Goal: Transaction & Acquisition: Book appointment/travel/reservation

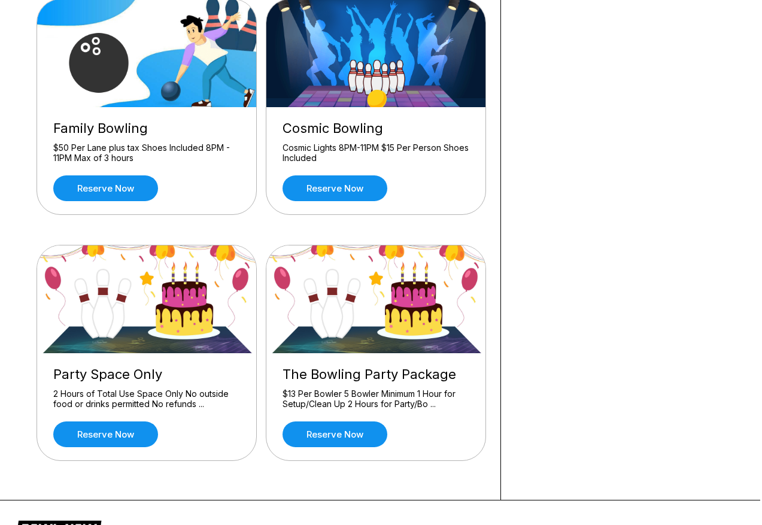
scroll to position [378, 2]
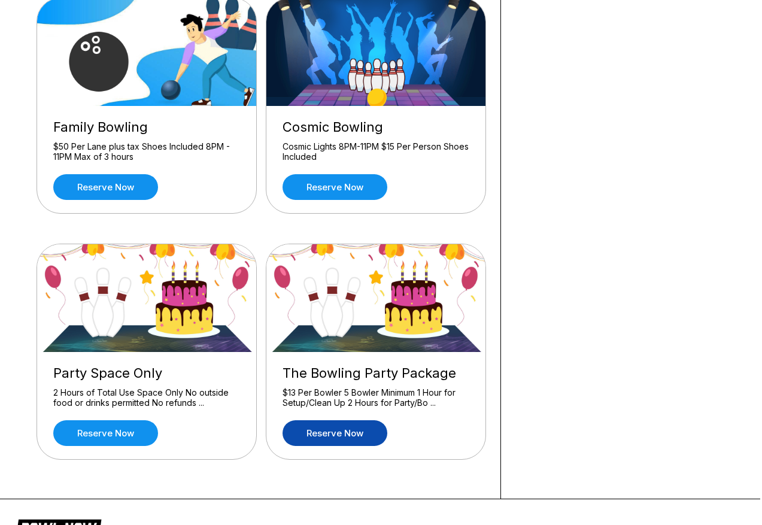
click at [345, 434] on link "Reserve now" at bounding box center [334, 433] width 105 height 26
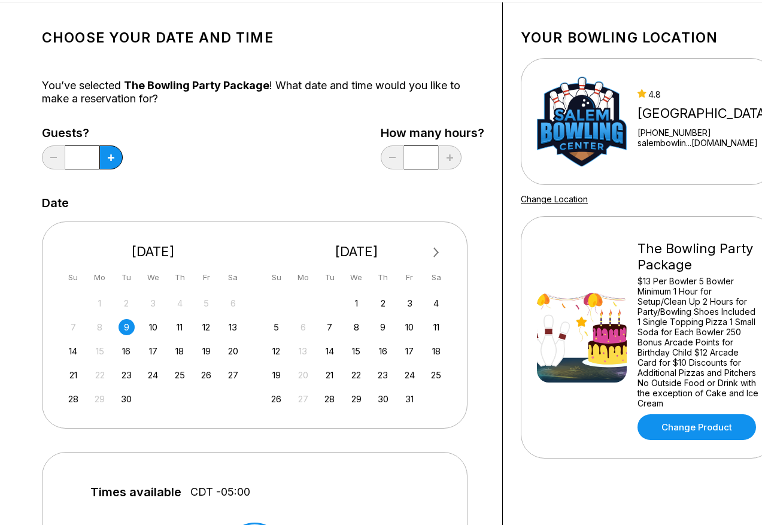
scroll to position [59, 0]
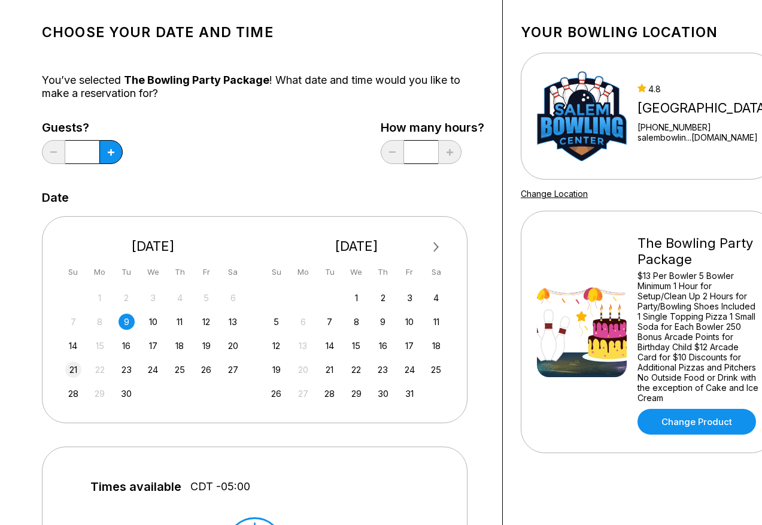
click at [74, 372] on div "21" at bounding box center [73, 369] width 16 height 16
click at [113, 157] on button at bounding box center [110, 152] width 23 height 24
type input "*"
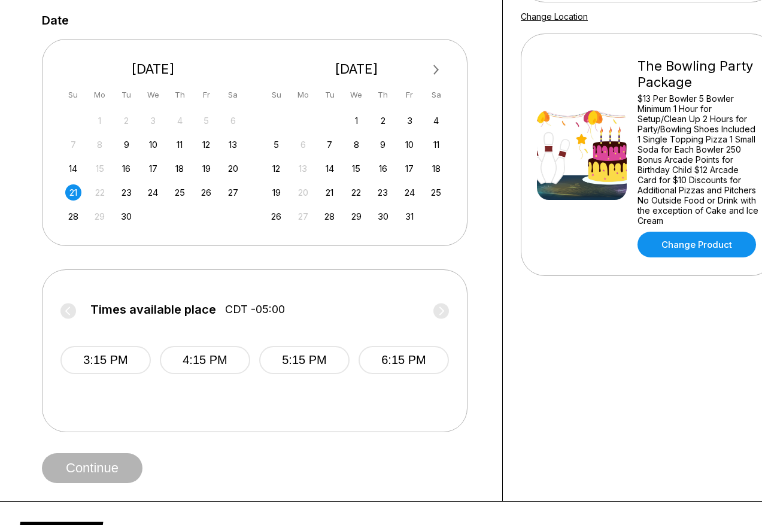
scroll to position [236, 0]
click at [128, 365] on button "3:15 PM" at bounding box center [105, 359] width 90 height 28
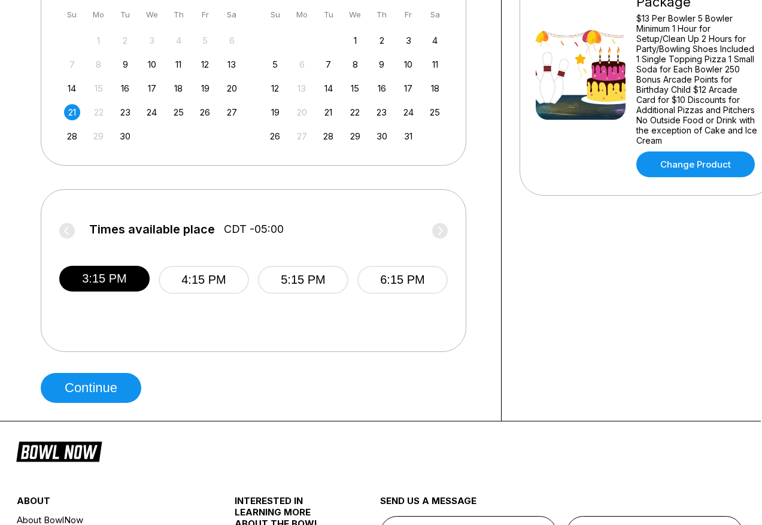
scroll to position [322, 1]
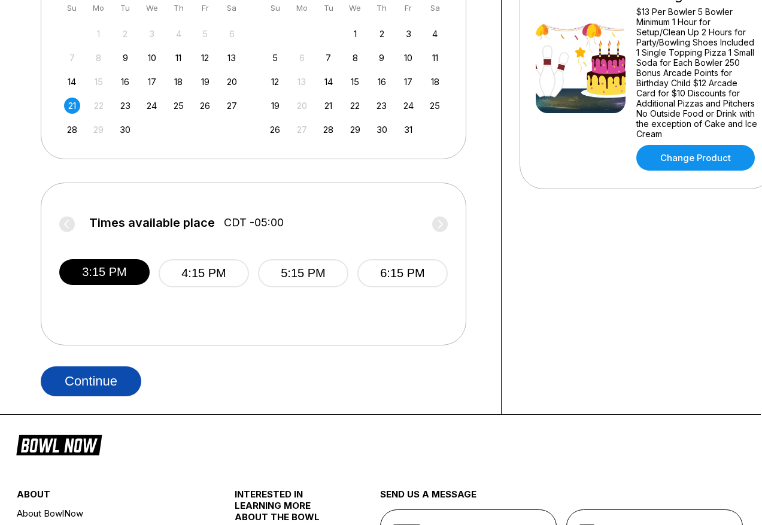
click at [129, 382] on button "Continue" at bounding box center [91, 381] width 101 height 30
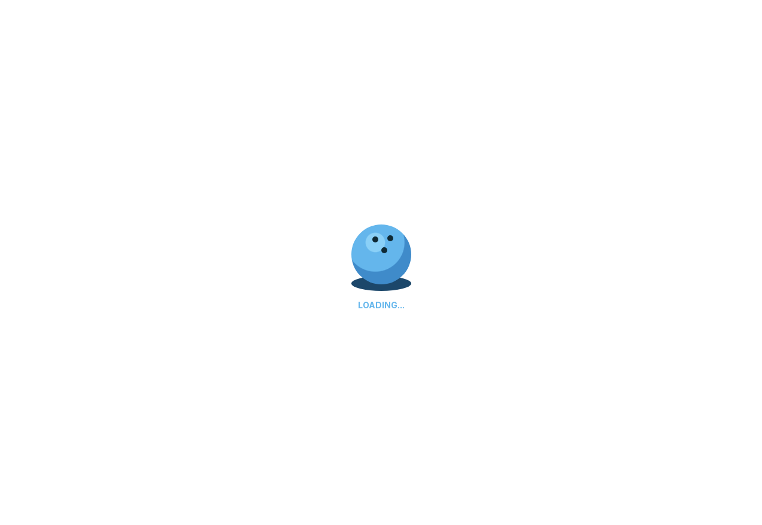
select select "**"
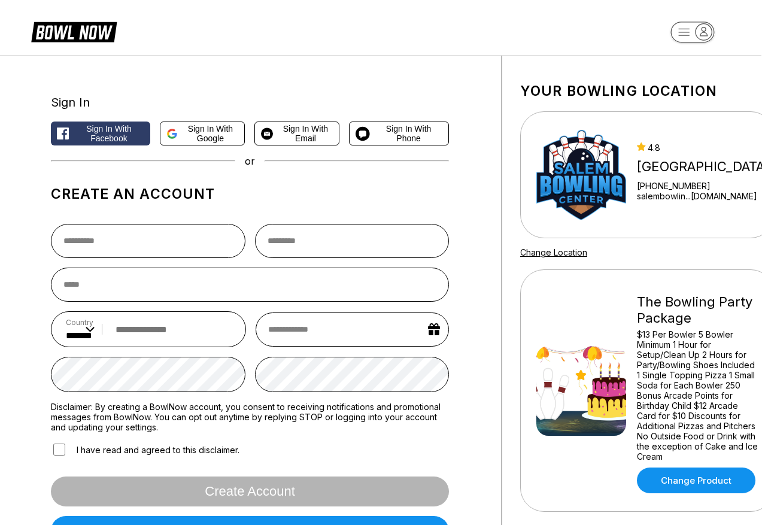
scroll to position [0, 1]
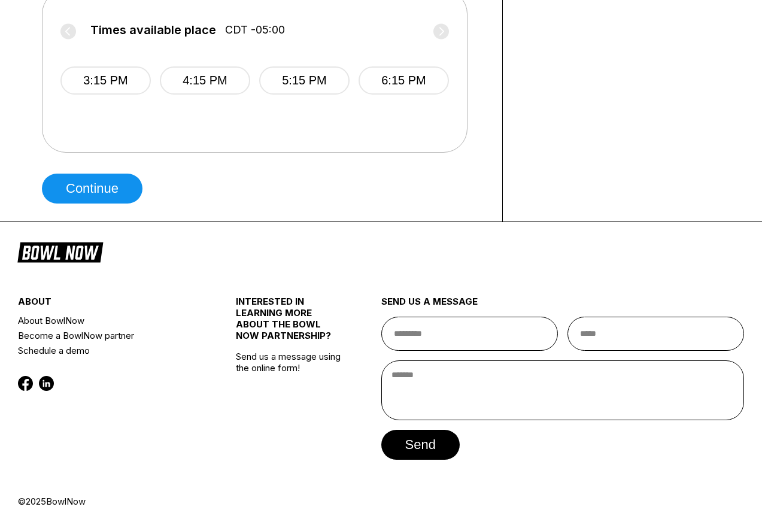
scroll to position [515, 0]
click at [121, 196] on button "Continue" at bounding box center [92, 189] width 101 height 30
select select "**"
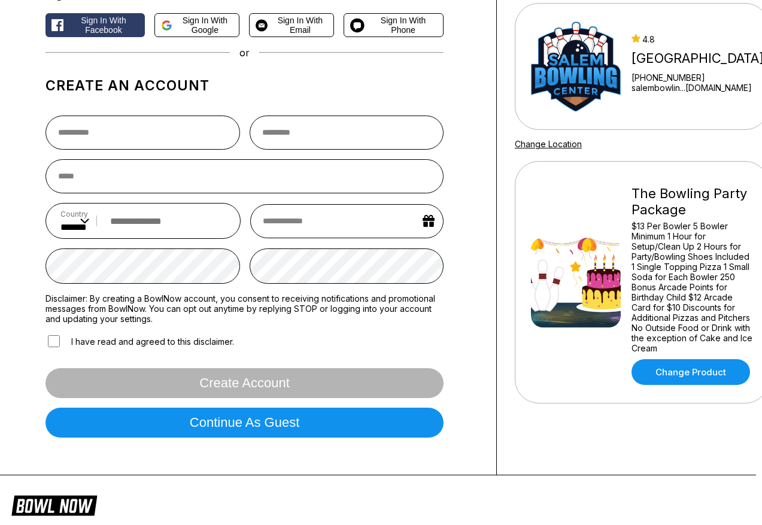
scroll to position [112, 6]
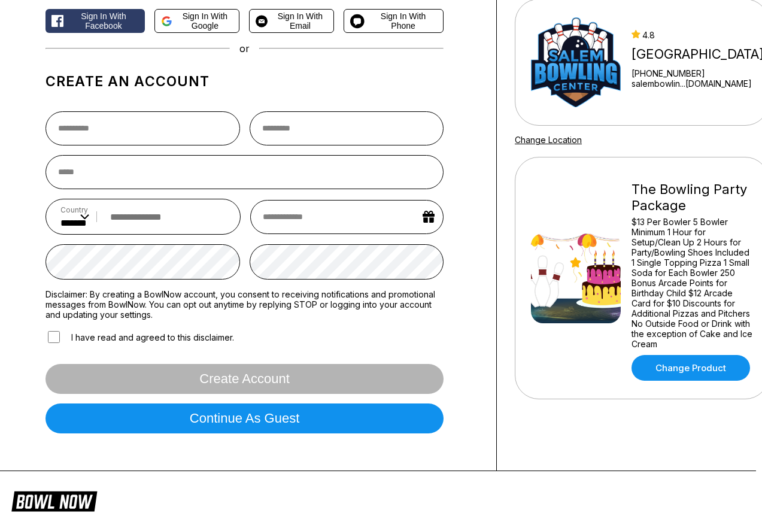
click at [105, 33] on button "Sign in with Facebook" at bounding box center [94, 21] width 99 height 24
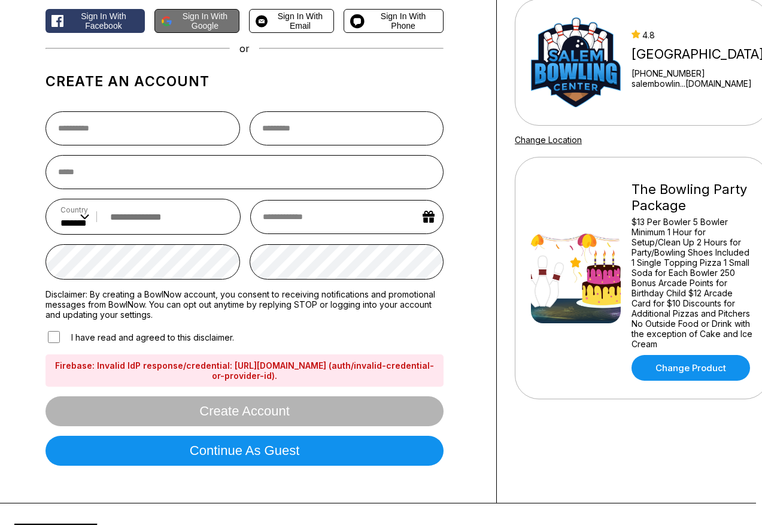
click at [219, 29] on span "Sign in with Google" at bounding box center [205, 20] width 56 height 19
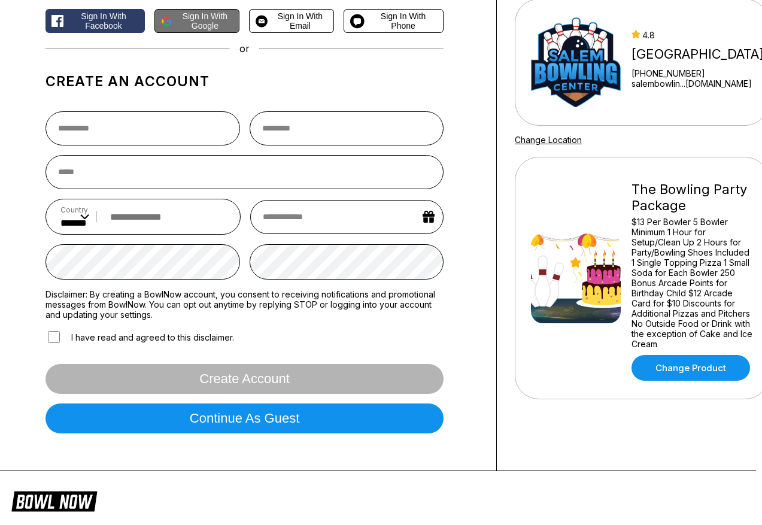
scroll to position [0, 0]
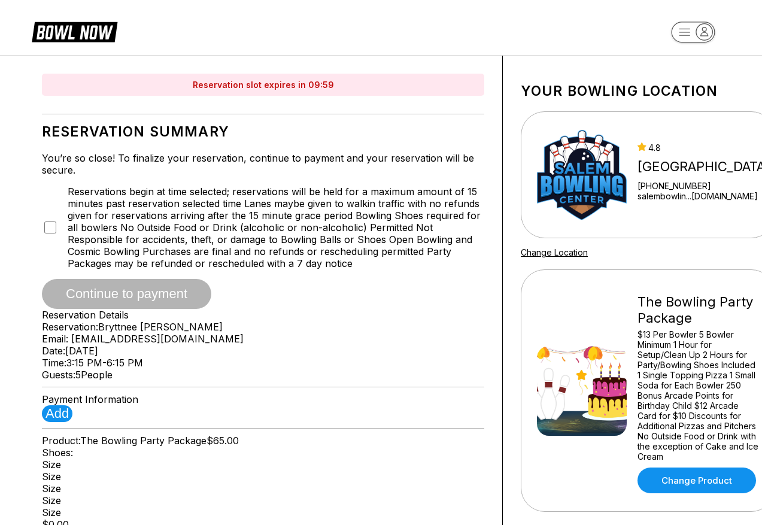
type input "**********"
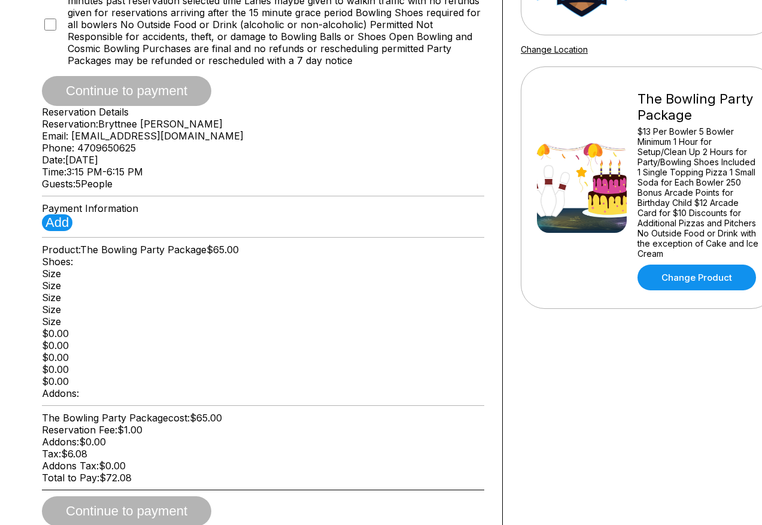
scroll to position [187, 0]
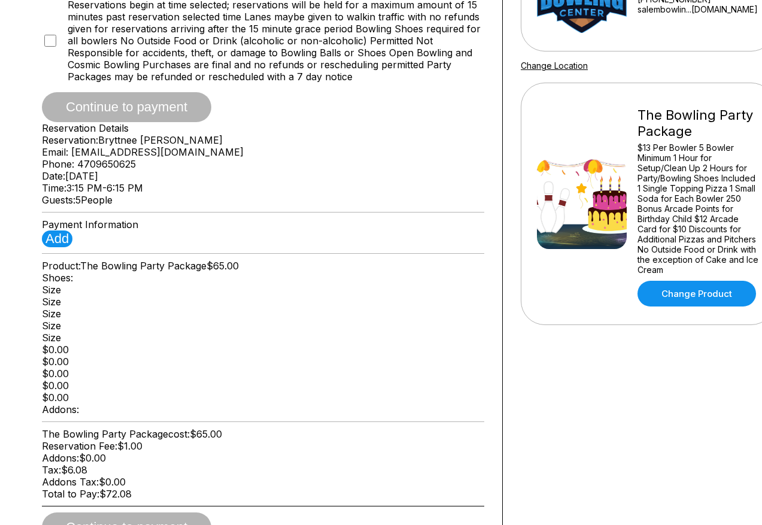
click at [112, 206] on span "5 People" at bounding box center [93, 200] width 37 height 12
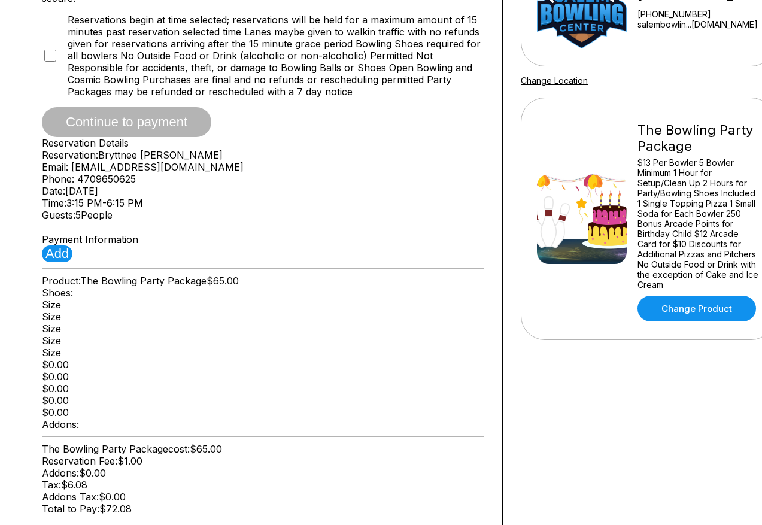
scroll to position [168, 0]
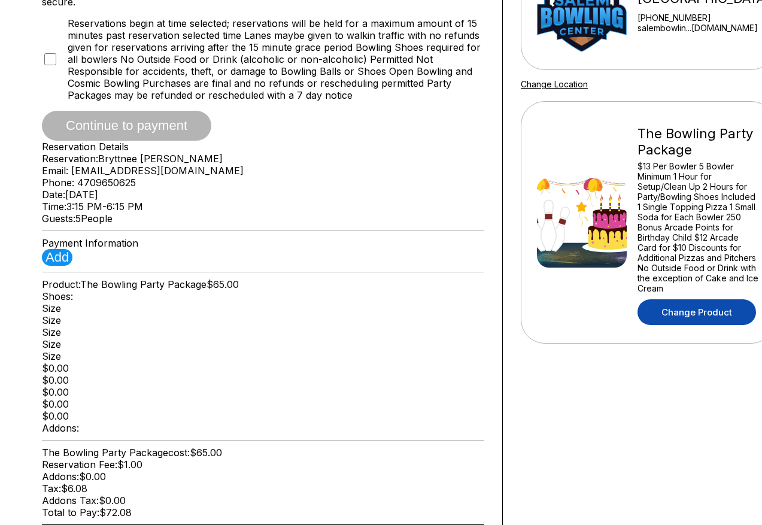
click at [675, 322] on link "Change Product" at bounding box center [696, 312] width 118 height 26
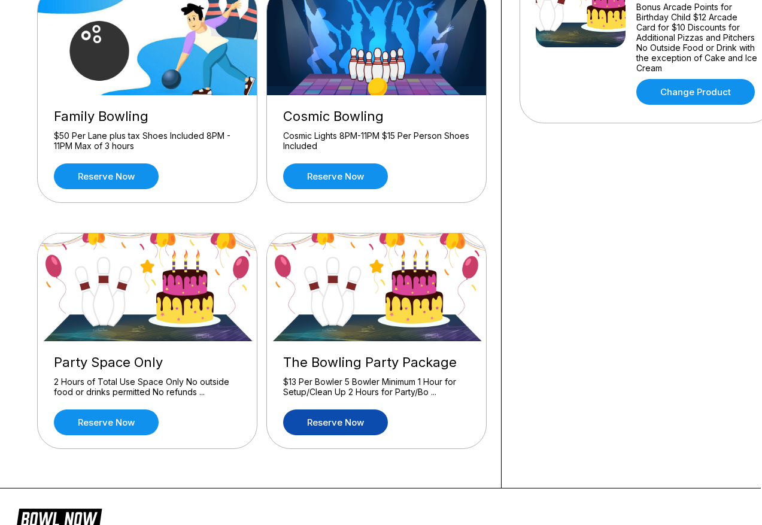
scroll to position [441, 1]
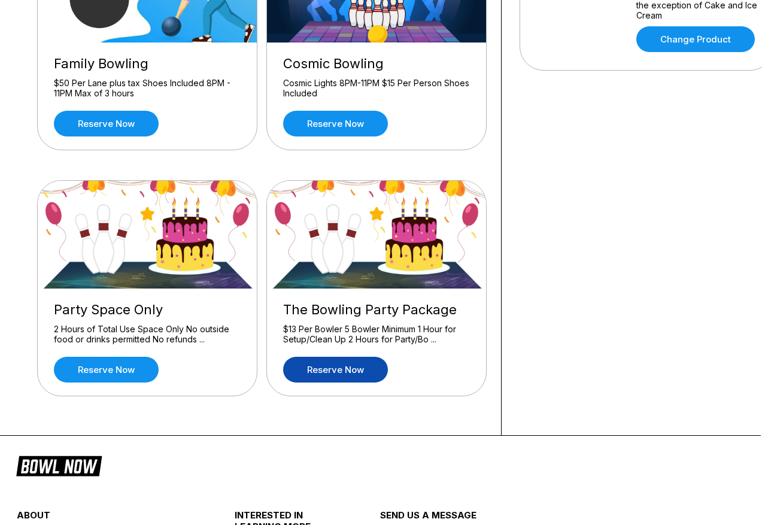
click at [337, 373] on link "Reserve now" at bounding box center [335, 370] width 105 height 26
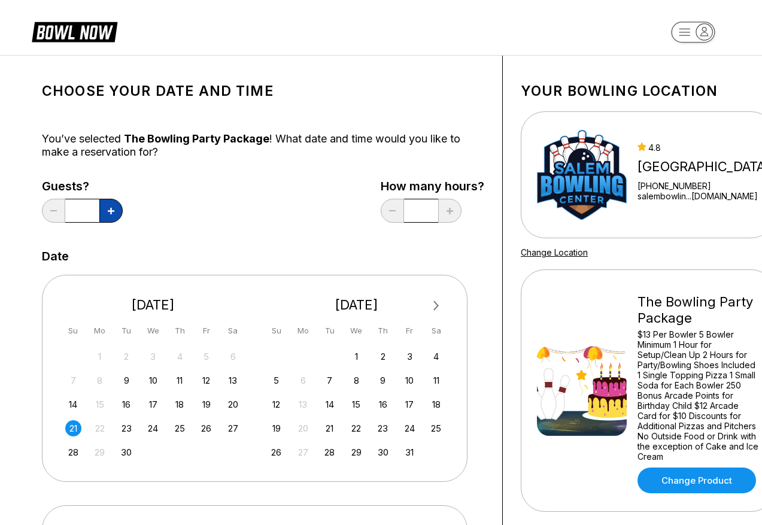
click at [110, 205] on button at bounding box center [110, 211] width 23 height 24
type input "*"
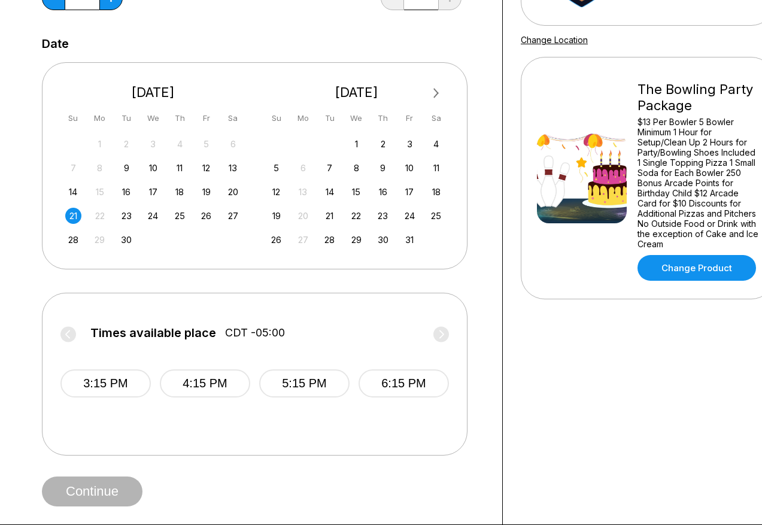
scroll to position [342, 0]
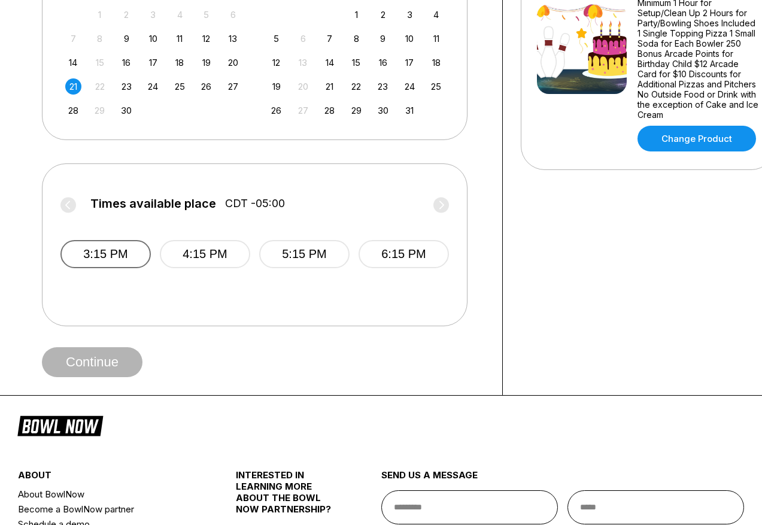
click at [102, 255] on button "3:15 PM" at bounding box center [105, 254] width 90 height 28
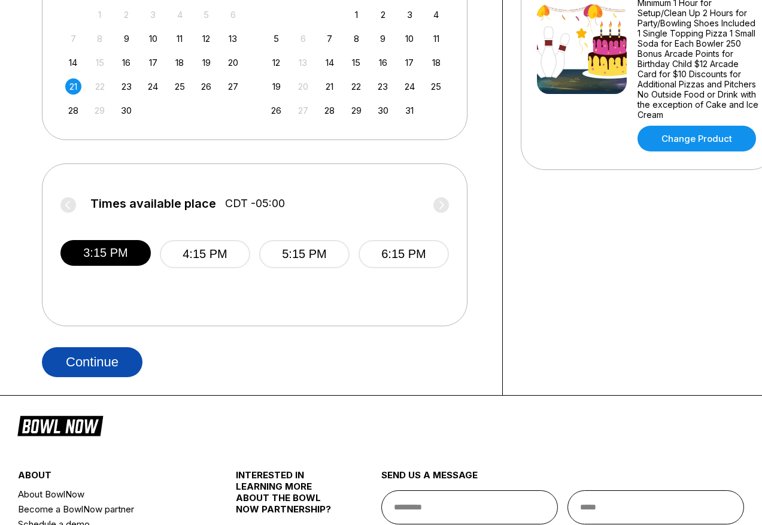
click at [102, 362] on button "Continue" at bounding box center [92, 362] width 101 height 30
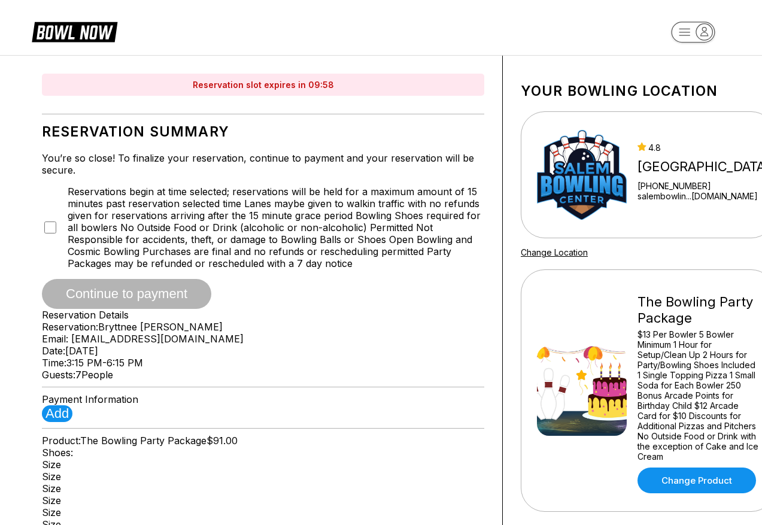
type input "******"
type input "**********"
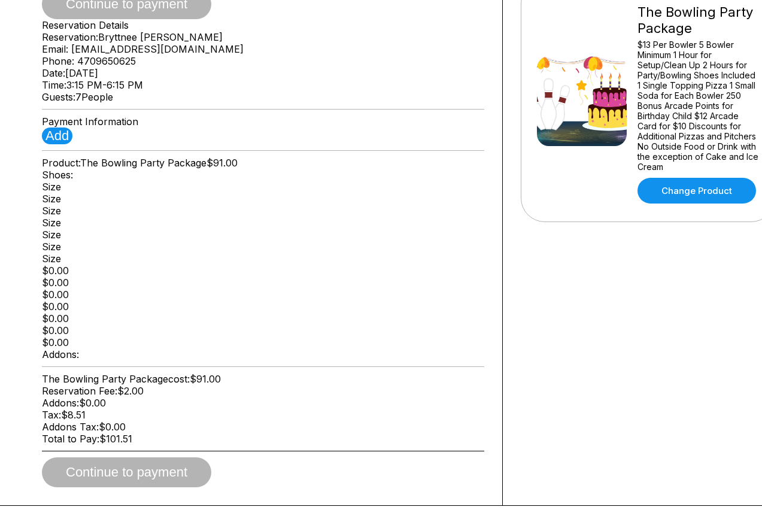
scroll to position [291, 0]
